Goal: Use online tool/utility: Use online tool/utility

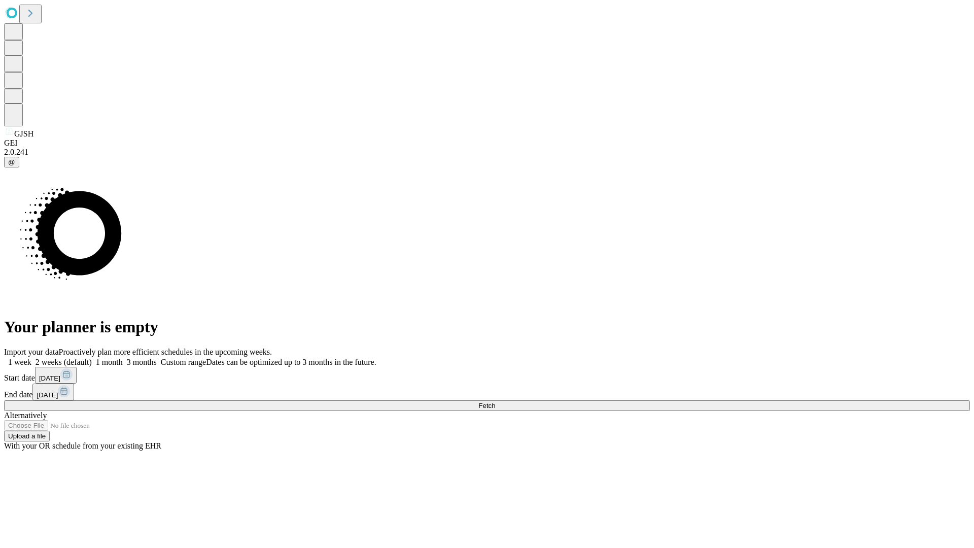
click at [495, 402] on span "Fetch" at bounding box center [486, 406] width 17 height 8
